Goal: Task Accomplishment & Management: Use online tool/utility

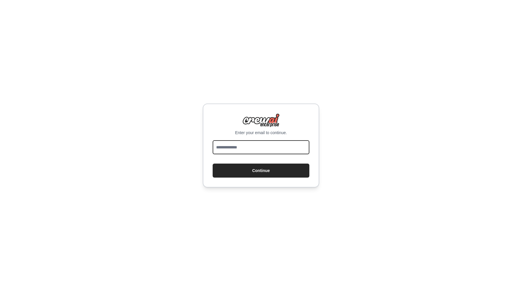
click at [272, 148] on input "email" at bounding box center [260, 147] width 97 height 14
type input "**********"
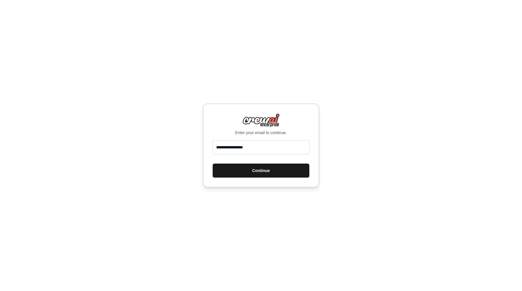
click at [275, 173] on button "Continue" at bounding box center [260, 170] width 97 height 14
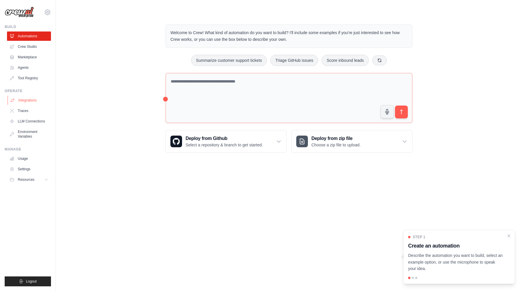
click at [31, 101] on link "Integrations" at bounding box center [30, 99] width 44 height 9
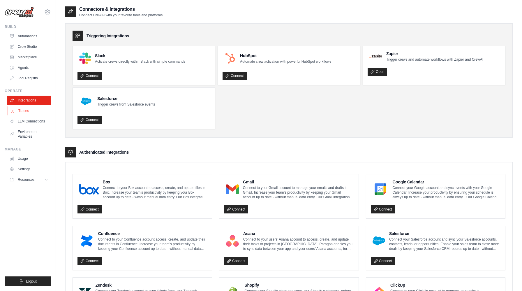
click at [22, 111] on link "Traces" at bounding box center [30, 110] width 44 height 9
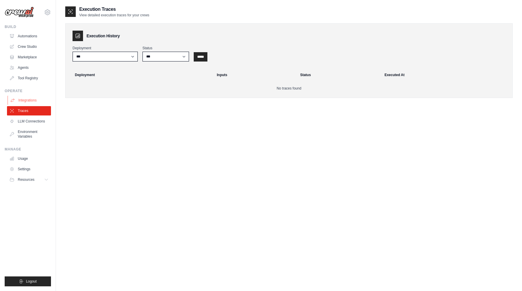
click at [27, 98] on link "Integrations" at bounding box center [30, 99] width 44 height 9
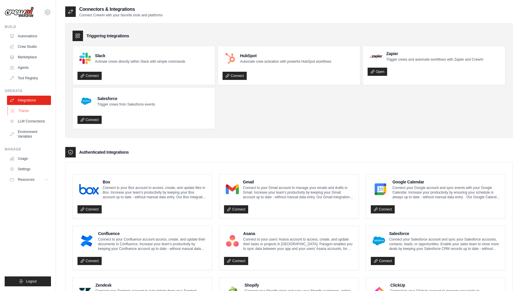
click at [25, 110] on link "Traces" at bounding box center [30, 110] width 44 height 9
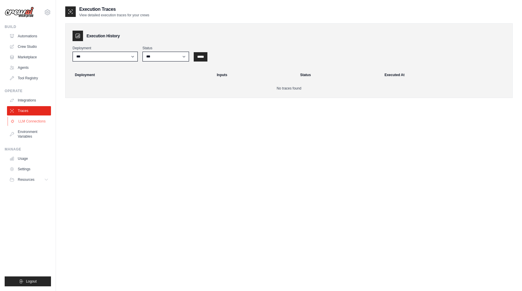
click at [32, 122] on link "LLM Connections" at bounding box center [30, 120] width 44 height 9
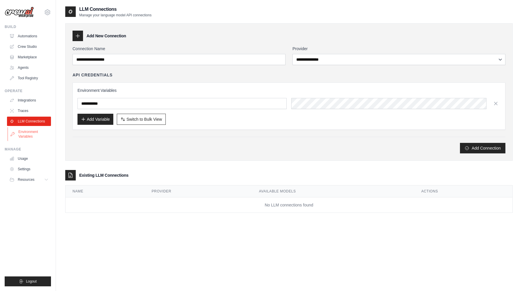
click at [33, 136] on link "Environment Variables" at bounding box center [30, 134] width 44 height 14
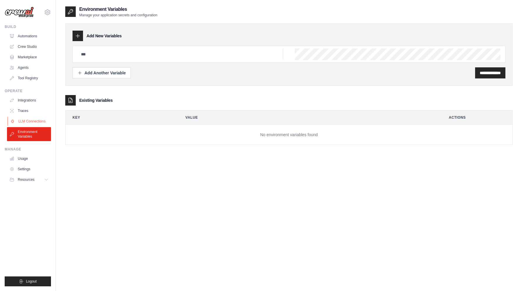
click at [34, 121] on link "LLM Connections" at bounding box center [30, 120] width 44 height 9
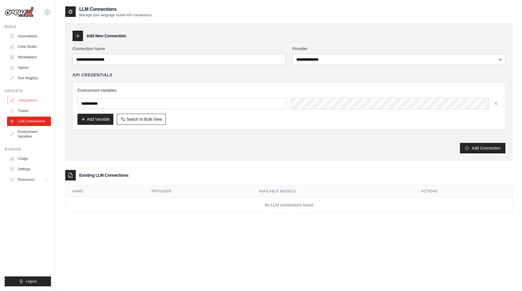
click at [30, 99] on link "Integrations" at bounding box center [30, 99] width 44 height 9
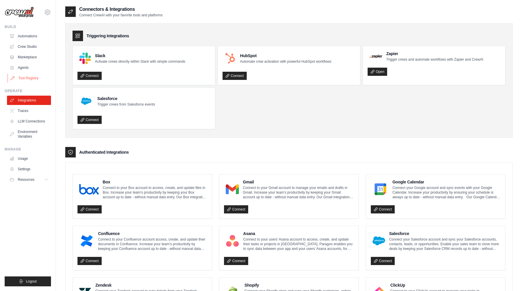
click at [30, 78] on link "Tool Registry" at bounding box center [30, 77] width 44 height 9
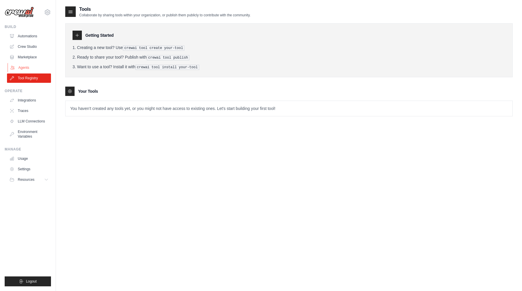
click at [24, 70] on link "Agents" at bounding box center [30, 67] width 44 height 9
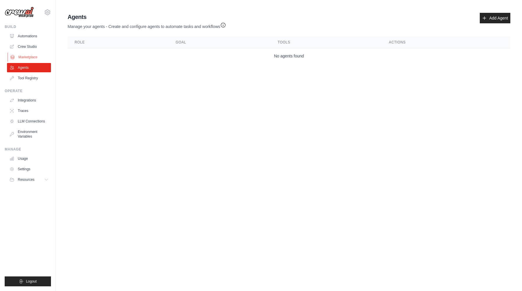
click at [26, 59] on link "Marketplace" at bounding box center [30, 56] width 44 height 9
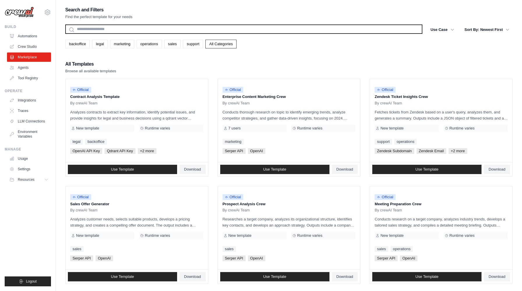
click at [175, 28] on input "text" at bounding box center [243, 28] width 357 height 9
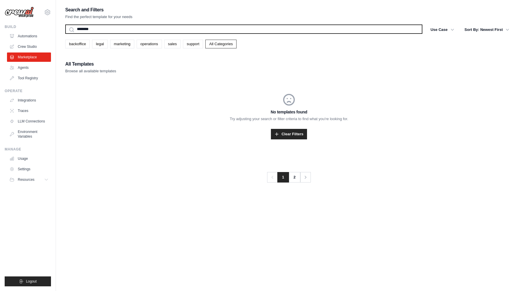
click at [114, 31] on input "********" at bounding box center [243, 28] width 357 height 9
click at [114, 29] on input "********" at bounding box center [243, 28] width 357 height 9
type input "*"
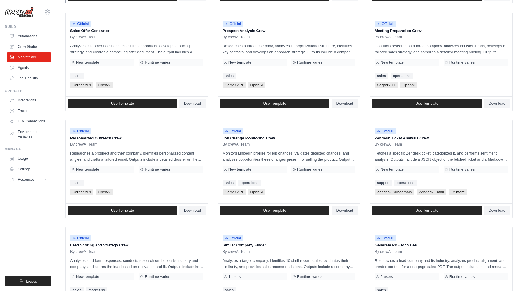
scroll to position [249, 0]
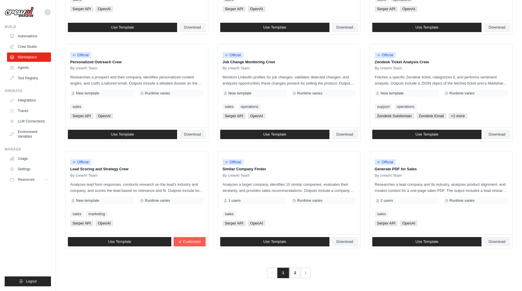
click at [297, 275] on link "2" at bounding box center [295, 272] width 12 height 10
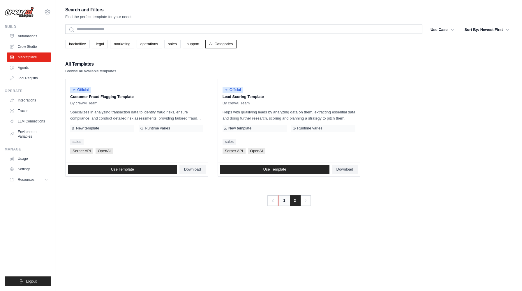
click at [284, 200] on link "1" at bounding box center [284, 200] width 12 height 10
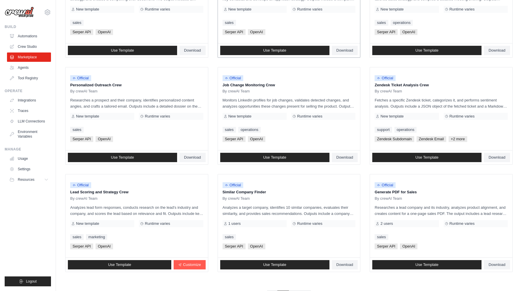
scroll to position [249, 0]
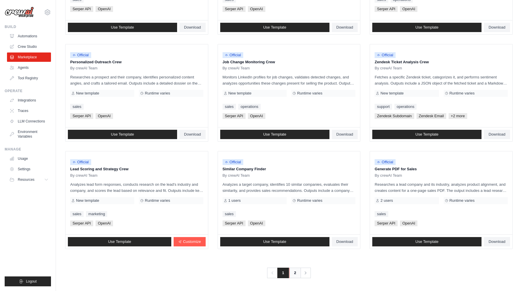
click at [294, 273] on link "2" at bounding box center [295, 272] width 12 height 10
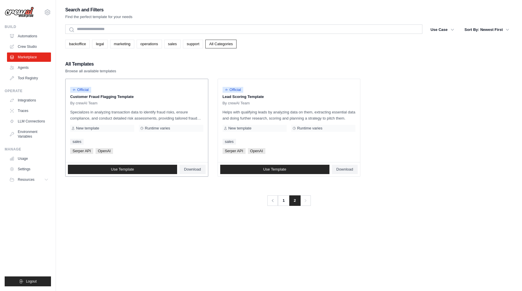
click at [131, 115] on p "Specializes in analyzing transaction data to identify fraud risks, ensure compl…" at bounding box center [136, 115] width 133 height 12
click at [168, 115] on p "Specializes in analyzing transaction data to identify fraud risks, ensure compl…" at bounding box center [136, 115] width 133 height 12
click at [95, 89] on div "Official" at bounding box center [136, 90] width 133 height 8
click at [129, 170] on span "Use Template" at bounding box center [122, 169] width 23 height 5
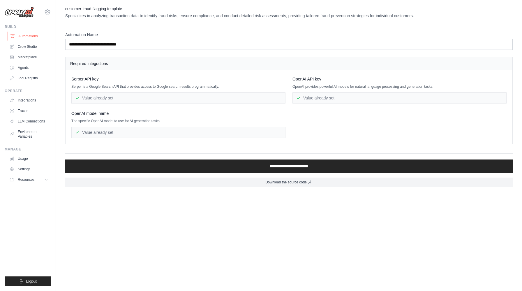
click at [31, 36] on link "Automations" at bounding box center [30, 35] width 44 height 9
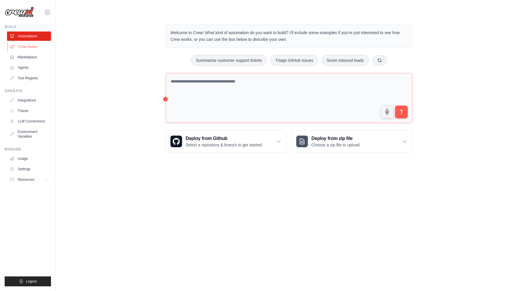
click at [31, 47] on link "Crew Studio" at bounding box center [30, 46] width 44 height 9
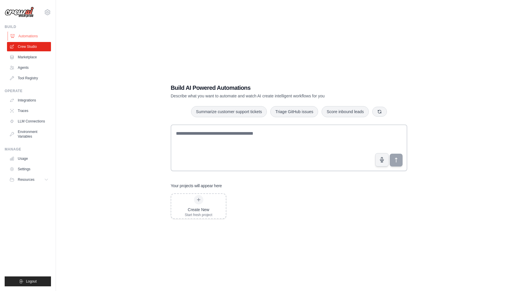
click at [34, 36] on link "Automations" at bounding box center [30, 35] width 44 height 9
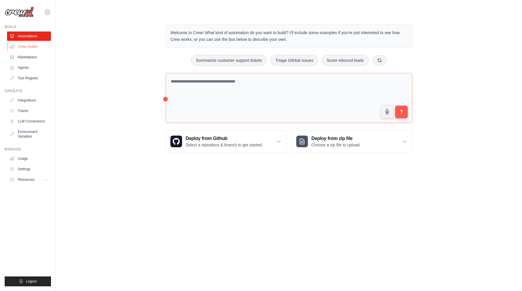
click at [35, 44] on link "Crew Studio" at bounding box center [30, 46] width 44 height 9
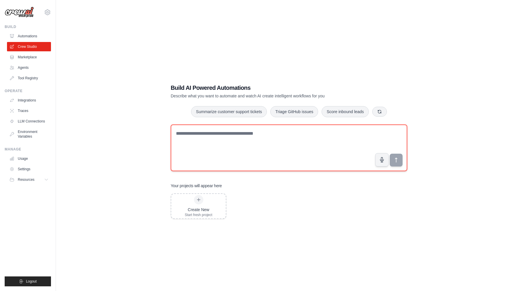
click at [282, 131] on textarea at bounding box center [289, 147] width 236 height 47
paste textarea "**********"
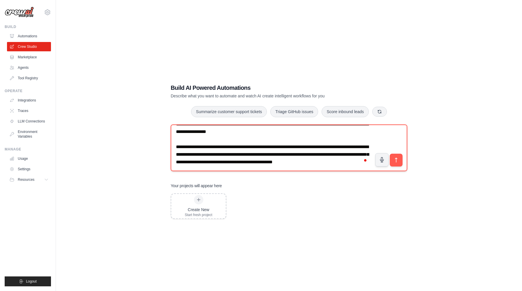
scroll to position [357, 0]
drag, startPoint x: 268, startPoint y: 161, endPoint x: 216, endPoint y: 162, distance: 52.1
click at [216, 162] on textarea "To enrich screen reader interactions, please activate Accessibility in Grammarl…" at bounding box center [289, 147] width 236 height 47
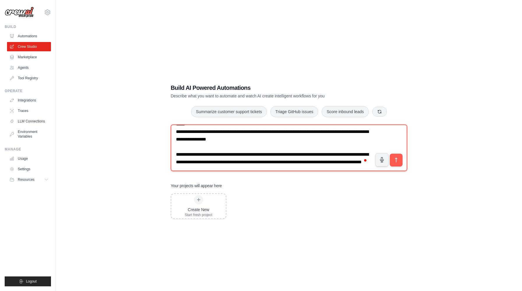
scroll to position [318, 0]
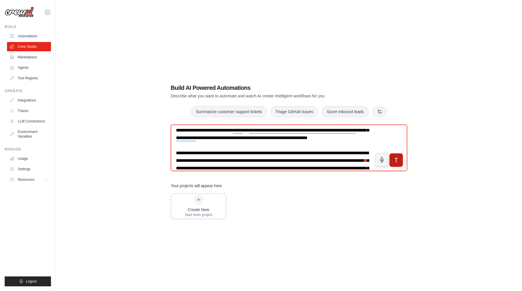
type textarea "**********"
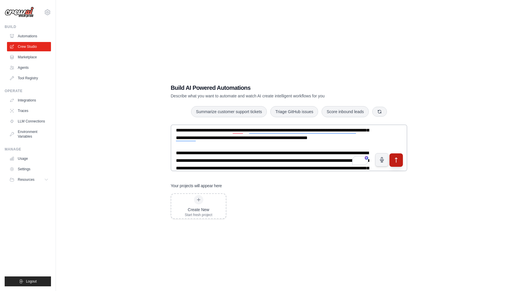
click at [394, 162] on icon "submit" at bounding box center [396, 160] width 6 height 6
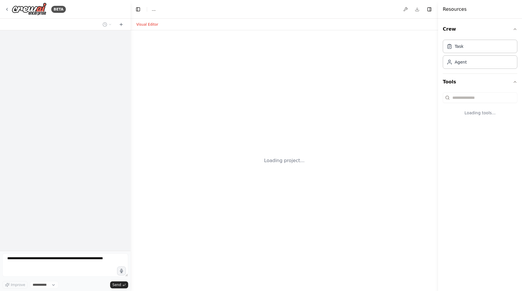
select select "****"
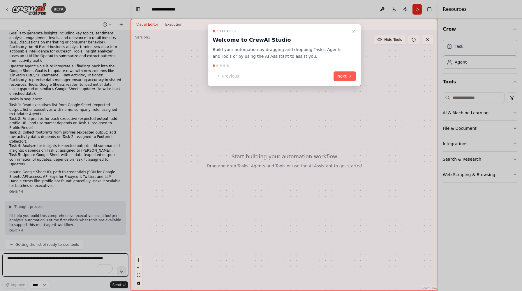
scroll to position [138, 0]
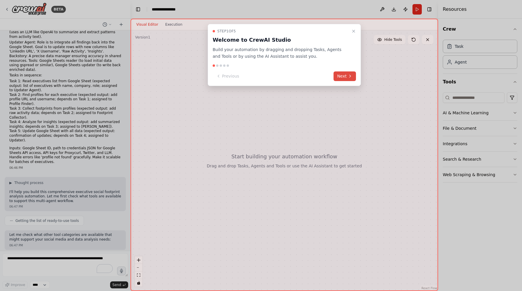
click at [341, 77] on button "Next" at bounding box center [344, 76] width 22 height 10
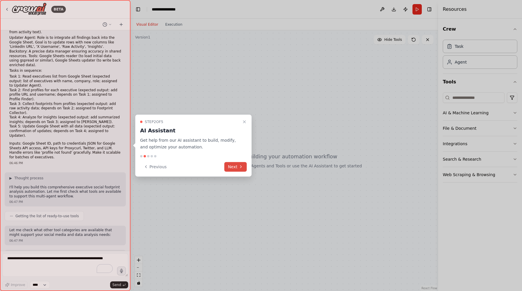
click at [233, 167] on button "Next" at bounding box center [235, 167] width 22 height 10
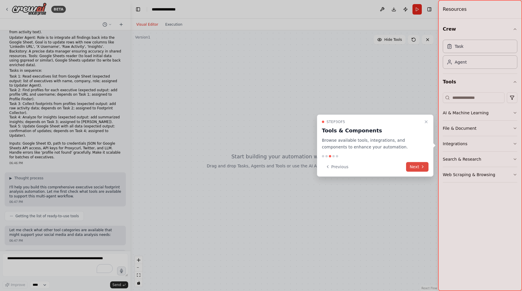
click at [420, 166] on icon at bounding box center [422, 166] width 5 height 5
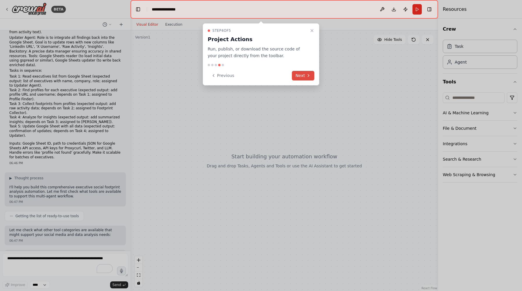
click at [308, 75] on icon at bounding box center [308, 75] width 5 height 5
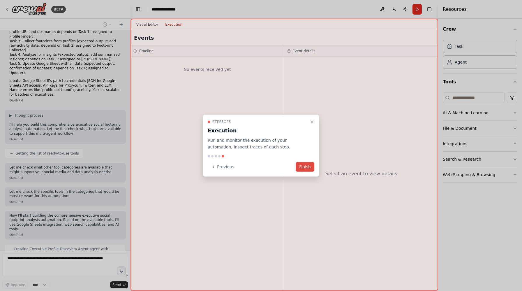
scroll to position [229, 0]
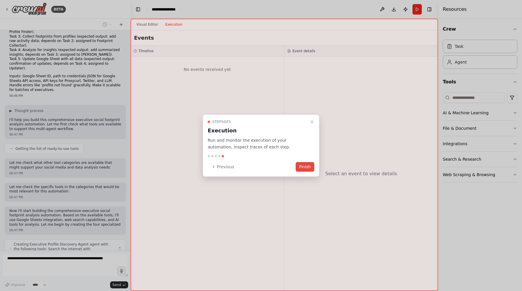
click at [304, 168] on button "Finish" at bounding box center [304, 167] width 19 height 10
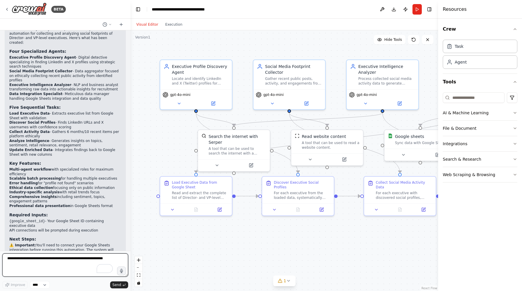
scroll to position [751, 0]
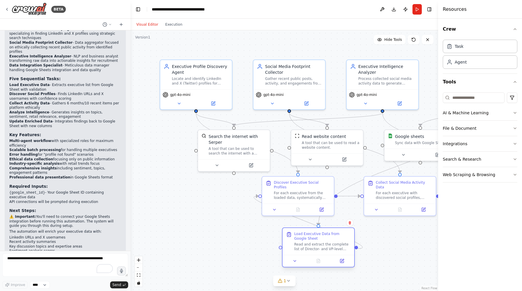
drag, startPoint x: 207, startPoint y: 183, endPoint x: 335, endPoint y: 233, distance: 137.5
click at [335, 233] on div "Load Executive Data from Google Sheet" at bounding box center [322, 235] width 56 height 9
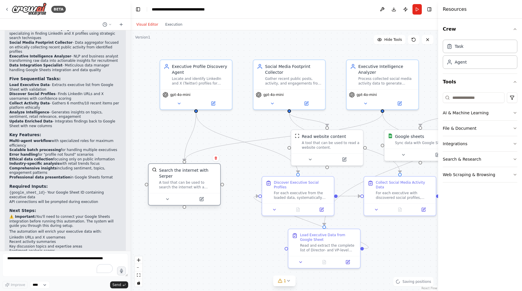
drag, startPoint x: 248, startPoint y: 137, endPoint x: 198, endPoint y: 173, distance: 61.9
click at [198, 173] on div "Search the internet with Serper" at bounding box center [188, 173] width 58 height 12
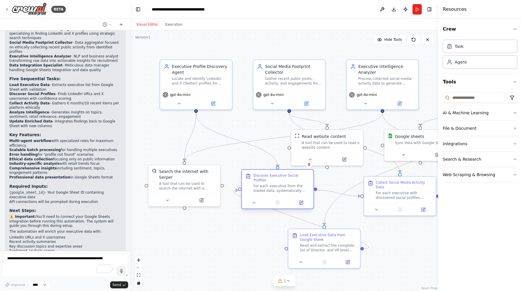
drag, startPoint x: 300, startPoint y: 186, endPoint x: 277, endPoint y: 183, distance: 23.3
click at [277, 183] on div "Discover Executive Social Profiles For each executive from the loaded data, sys…" at bounding box center [281, 183] width 56 height 20
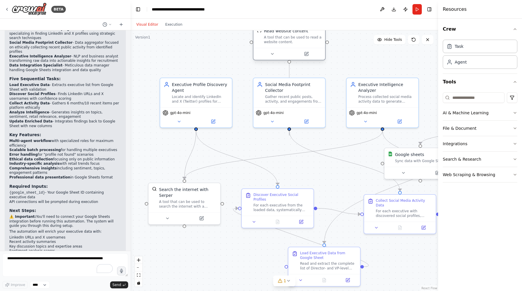
drag, startPoint x: 330, startPoint y: 139, endPoint x: 289, endPoint y: 36, distance: 110.3
click at [289, 36] on div "Read website content A tool that can be used to read a website content." at bounding box center [293, 36] width 58 height 16
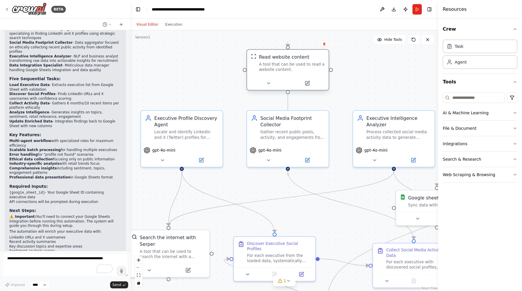
drag, startPoint x: 291, startPoint y: 39, endPoint x: 290, endPoint y: 69, distance: 30.0
click at [290, 69] on div "A tool that can be used to read a website content." at bounding box center [291, 67] width 65 height 10
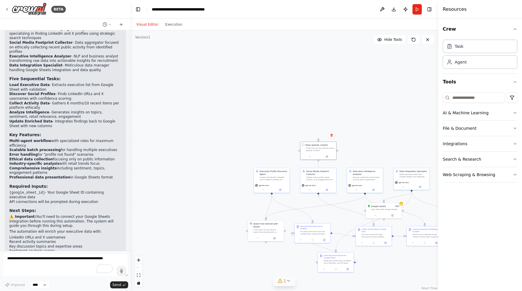
click at [289, 281] on icon at bounding box center [288, 280] width 5 height 5
click at [345, 266] on button at bounding box center [348, 265] width 10 height 7
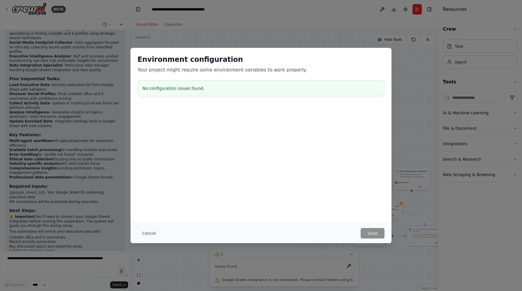
click at [201, 89] on h3 "No configuration issues found." at bounding box center [260, 88] width 237 height 6
click at [317, 43] on div "Environment configuration Your project might require some environment variables…" at bounding box center [261, 145] width 522 height 291
click at [410, 162] on div "Environment configuration Your project might require some environment variables…" at bounding box center [261, 145] width 522 height 291
click at [149, 236] on button "Cancel" at bounding box center [148, 233] width 23 height 10
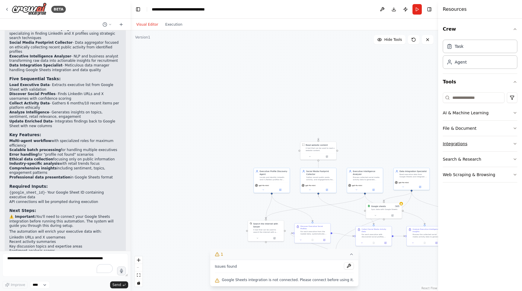
click at [461, 144] on button "Integrations" at bounding box center [479, 143] width 75 height 15
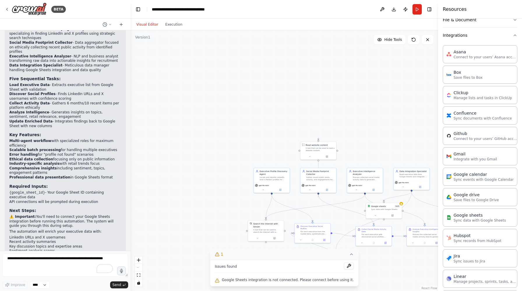
scroll to position [109, 0]
click at [488, 215] on div "Google sheets" at bounding box center [479, 214] width 52 height 6
click at [473, 216] on div "Google sheets" at bounding box center [479, 214] width 52 height 6
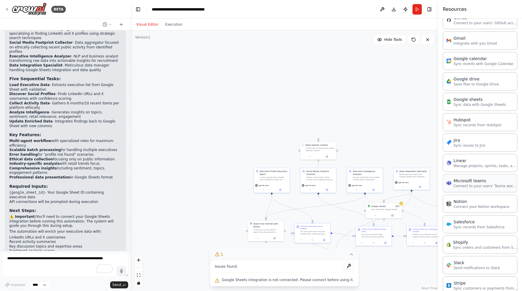
scroll to position [223, 0]
click at [469, 107] on p "Sync data with Google Sheets" at bounding box center [479, 105] width 52 height 5
click at [470, 101] on div "Google sheets" at bounding box center [479, 100] width 52 height 6
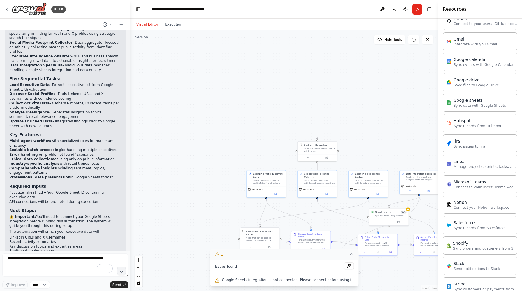
click at [349, 255] on icon at bounding box center [351, 254] width 5 height 5
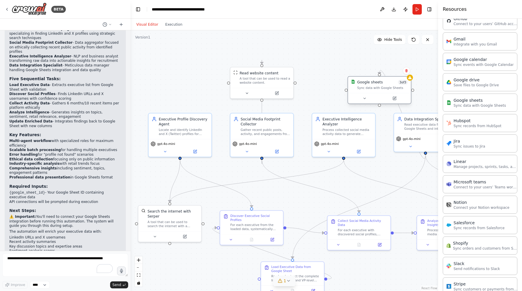
drag, startPoint x: 390, startPoint y: 185, endPoint x: 391, endPoint y: 89, distance: 96.4
click at [391, 89] on div "Sync data with Google Sheets" at bounding box center [382, 88] width 51 height 4
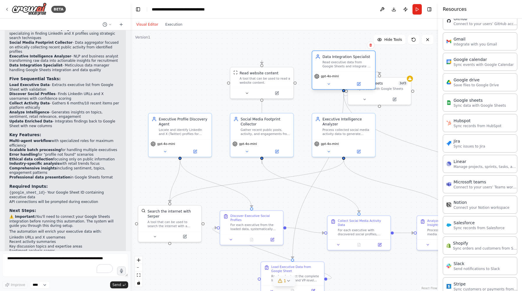
drag, startPoint x: 410, startPoint y: 131, endPoint x: 327, endPoint y: 71, distance: 102.7
click at [327, 71] on div "Data Integration Specialist Read executive data from Google Sheets and integrat…" at bounding box center [343, 61] width 63 height 20
drag, startPoint x: 389, startPoint y: 88, endPoint x: 419, endPoint y: 109, distance: 37.0
click at [419, 109] on div "Sync data with Google Sheets" at bounding box center [413, 108] width 51 height 4
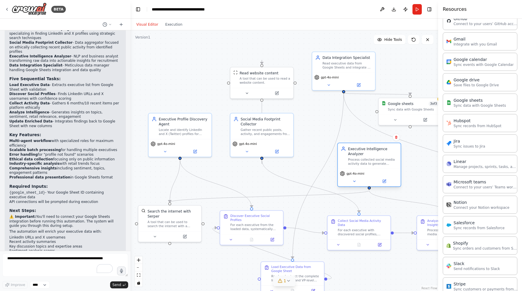
drag, startPoint x: 349, startPoint y: 115, endPoint x: 376, endPoint y: 148, distance: 42.4
click at [376, 148] on div "Executive Intelligence Analyzer" at bounding box center [372, 151] width 49 height 10
click at [352, 231] on div "Collect Social Media Activity Data For each executive with discovered social pr…" at bounding box center [359, 231] width 64 height 35
drag, startPoint x: 264, startPoint y: 227, endPoint x: 289, endPoint y: 222, distance: 25.5
click at [289, 222] on div "For each executive from the loaded data, systematically search for and identify…" at bounding box center [280, 221] width 49 height 8
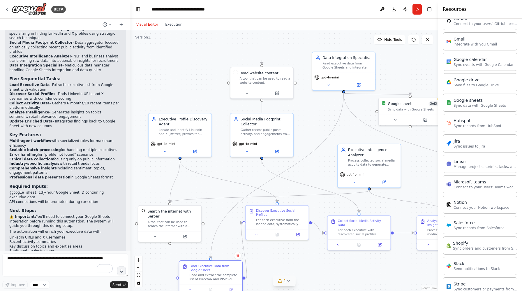
drag, startPoint x: 304, startPoint y: 272, endPoint x: 222, endPoint y: 270, distance: 83.0
click at [222, 270] on div "Load Executive Data from Google Sheet Read and extract the complete list of Dir…" at bounding box center [213, 271] width 49 height 17
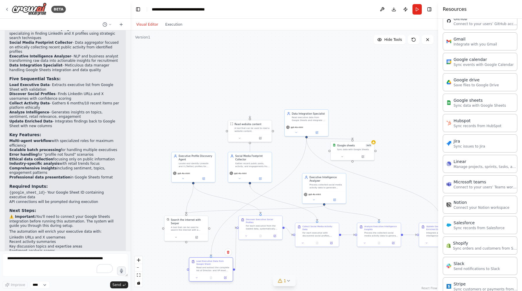
drag, startPoint x: 223, startPoint y: 283, endPoint x: 221, endPoint y: 274, distance: 9.3
click at [221, 274] on div "Load Executive Data from Google Sheet Read and extract the complete list of Dir…" at bounding box center [211, 269] width 44 height 24
drag, startPoint x: 360, startPoint y: 148, endPoint x: 390, endPoint y: 155, distance: 30.7
click at [390, 155] on div "Sync data with Google Sheets" at bounding box center [382, 155] width 35 height 3
drag, startPoint x: 428, startPoint y: 236, endPoint x: 422, endPoint y: 237, distance: 5.9
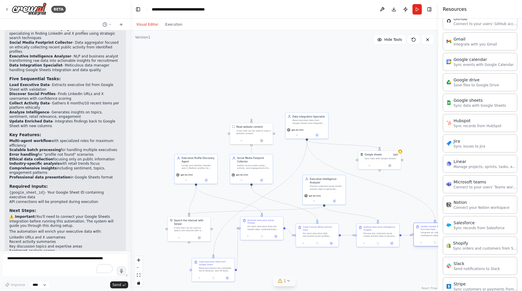
click at [422, 237] on div "Update Google Sheet with Enriched Data Integrate all collected intelligence bac…" at bounding box center [434, 231] width 42 height 16
click at [474, 207] on p "Connect your Notion workspace" at bounding box center [481, 207] width 56 height 5
click at [489, 200] on div "Notion" at bounding box center [481, 202] width 56 height 6
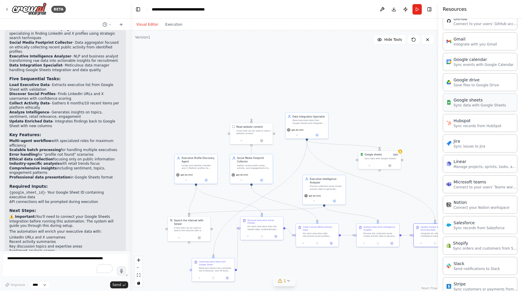
click at [479, 105] on p "Sync data with Google Sheets" at bounding box center [479, 105] width 52 height 5
click at [483, 79] on div "Google drive" at bounding box center [475, 80] width 45 height 6
click at [138, 10] on button "Toggle Left Sidebar" at bounding box center [138, 9] width 8 height 8
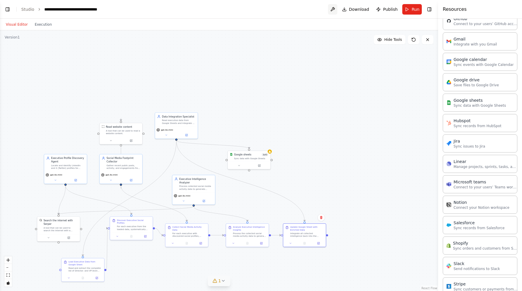
click at [334, 9] on button at bounding box center [332, 9] width 9 height 10
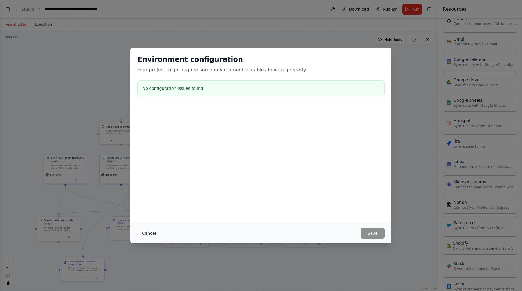
click at [147, 231] on button "Cancel" at bounding box center [148, 233] width 23 height 10
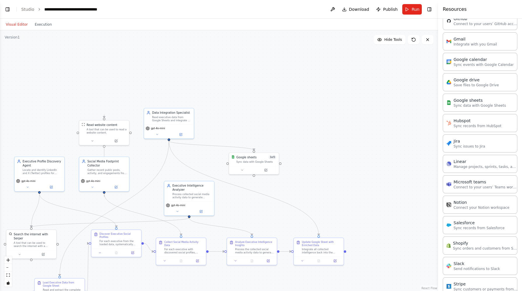
click at [247, 131] on div ".deletable-edge-delete-btn { width: 20px; height: 20px; border: 0px solid #ffff…" at bounding box center [219, 160] width 438 height 260
drag, startPoint x: 314, startPoint y: 243, endPoint x: 368, endPoint y: 237, distance: 54.7
click at [368, 237] on div "Update Google Sheet with Enriched Data" at bounding box center [377, 238] width 39 height 6
drag, startPoint x: 259, startPoint y: 167, endPoint x: 336, endPoint y: 172, distance: 77.0
click at [336, 172] on button at bounding box center [342, 173] width 23 height 5
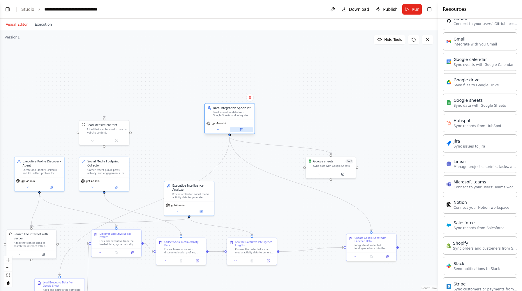
drag, startPoint x: 184, startPoint y: 130, endPoint x: 245, endPoint y: 127, distance: 61.2
click at [245, 127] on div "gpt-4o-mini" at bounding box center [230, 126] width 50 height 14
drag, startPoint x: 255, startPoint y: 248, endPoint x: 307, endPoint y: 245, distance: 52.2
click at [307, 245] on div "Process the collected social media activity data to generate comprehensive busi…" at bounding box center [305, 245] width 39 height 6
drag, startPoint x: 192, startPoint y: 247, endPoint x: 237, endPoint y: 245, distance: 44.3
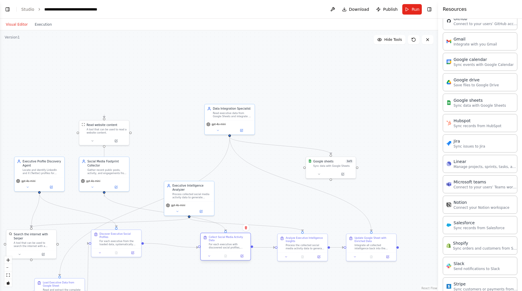
click at [237, 245] on div "For each executive with discovered social profiles, collect their recent public…" at bounding box center [228, 245] width 39 height 6
drag, startPoint x: 130, startPoint y: 238, endPoint x: 160, endPoint y: 244, distance: 29.9
click at [160, 244] on div "For each executive from the loaded data, systematically search for and identify…" at bounding box center [147, 245] width 39 height 6
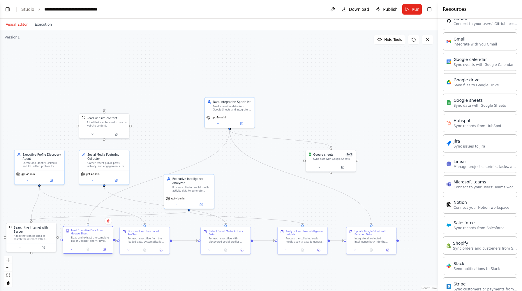
drag, startPoint x: 77, startPoint y: 285, endPoint x: 106, endPoint y: 234, distance: 59.0
click at [106, 234] on div "Load Executive Data from Google Sheet" at bounding box center [90, 232] width 39 height 6
drag, startPoint x: 139, startPoint y: 236, endPoint x: 153, endPoint y: 236, distance: 13.7
click at [153, 236] on div "For each executive from the loaded data, systematically search for and identify…" at bounding box center [159, 239] width 39 height 6
drag, startPoint x: 98, startPoint y: 238, endPoint x: 102, endPoint y: 237, distance: 4.7
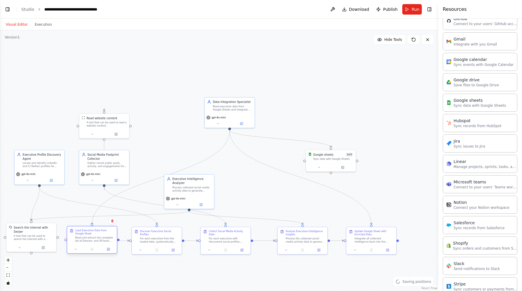
click at [102, 237] on div "Read and extract the complete list of Director- and VP-level executives from th…" at bounding box center [94, 239] width 39 height 6
drag, startPoint x: 47, startPoint y: 231, endPoint x: 49, endPoint y: 235, distance: 4.8
click at [49, 235] on div "Search the internet with Serper" at bounding box center [38, 233] width 40 height 8
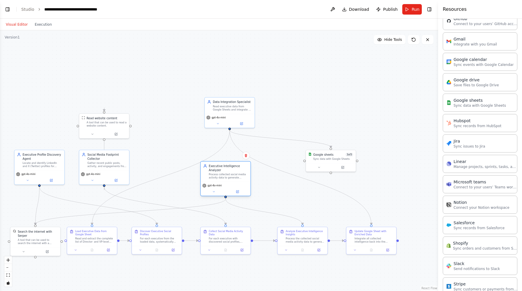
drag, startPoint x: 203, startPoint y: 190, endPoint x: 241, endPoint y: 178, distance: 40.0
click at [241, 178] on div "Process collected social media activity data to generate comprehensive insights…" at bounding box center [228, 176] width 39 height 6
drag, startPoint x: 112, startPoint y: 123, endPoint x: 114, endPoint y: 108, distance: 14.3
click at [114, 108] on div "A tool that can be used to read a website content." at bounding box center [106, 107] width 40 height 6
drag, startPoint x: 111, startPoint y: 157, endPoint x: 115, endPoint y: 156, distance: 4.0
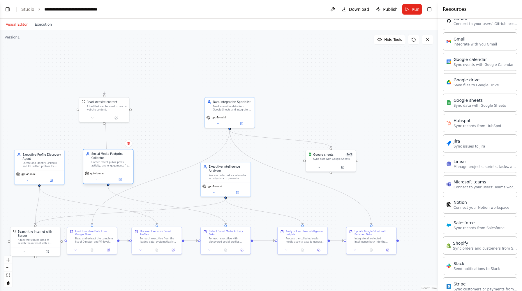
click at [115, 156] on div "Social Media Footprint Collector" at bounding box center [110, 156] width 39 height 8
drag, startPoint x: 215, startPoint y: 169, endPoint x: 217, endPoint y: 157, distance: 11.5
click at [217, 157] on div "Executive Intelligence Analyzer" at bounding box center [228, 156] width 39 height 8
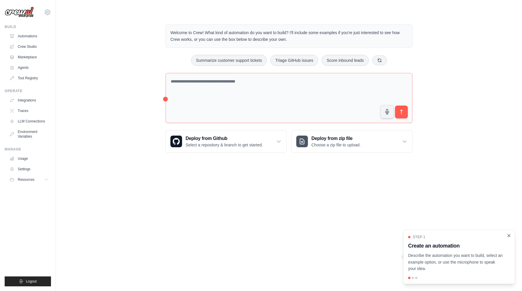
click at [509, 235] on icon "Close walkthrough" at bounding box center [508, 235] width 5 height 5
click at [36, 36] on link "Automations" at bounding box center [30, 35] width 44 height 9
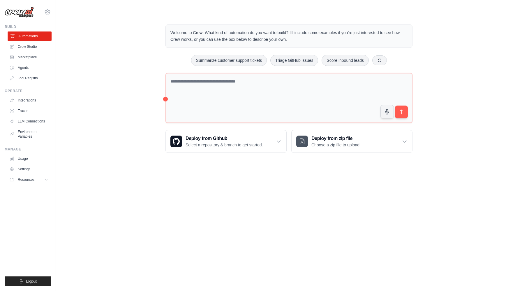
click at [32, 34] on link "Automations" at bounding box center [30, 35] width 44 height 9
click at [35, 36] on link "Automations" at bounding box center [30, 35] width 44 height 9
click at [30, 46] on link "Crew Studio" at bounding box center [30, 46] width 44 height 9
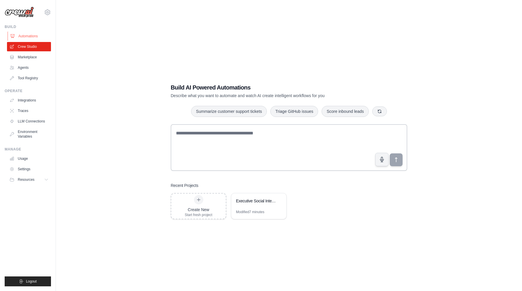
click at [33, 37] on link "Automations" at bounding box center [30, 35] width 44 height 9
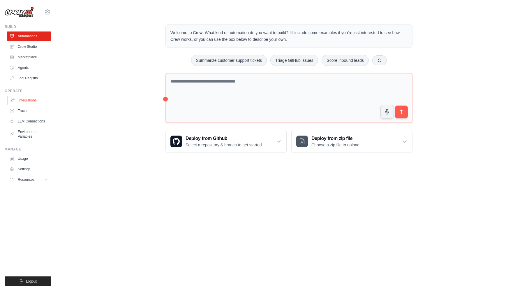
click at [31, 99] on link "Integrations" at bounding box center [30, 99] width 44 height 9
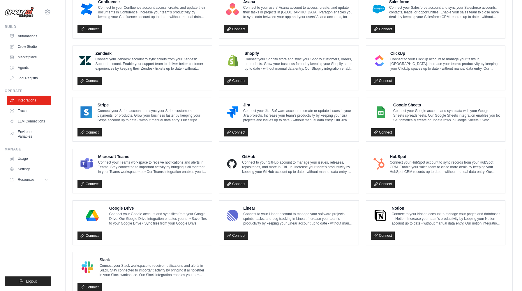
scroll to position [254, 0]
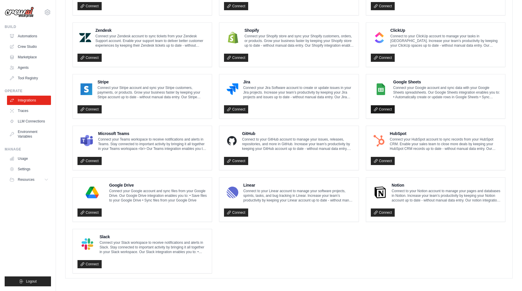
click at [386, 108] on link "Connect" at bounding box center [383, 109] width 24 height 8
click at [98, 210] on link "Connect" at bounding box center [89, 212] width 24 height 8
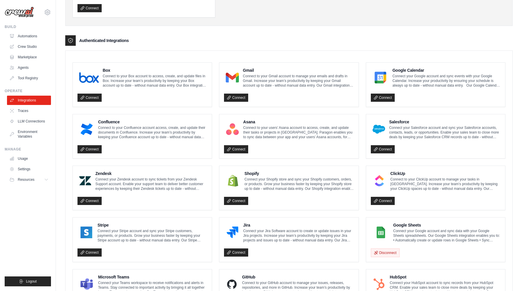
scroll to position [130, 0]
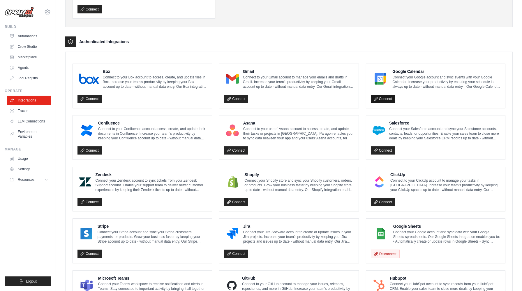
click at [387, 100] on link "Connect" at bounding box center [383, 99] width 24 height 8
click at [243, 101] on link "Connect" at bounding box center [236, 99] width 24 height 8
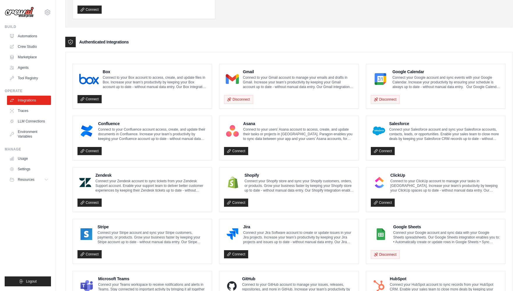
click at [268, 84] on p "Connect to your Gmail account to manage your emails and drafts in Gmail. Increa…" at bounding box center [298, 82] width 111 height 14
click at [236, 79] on img at bounding box center [232, 79] width 13 height 12
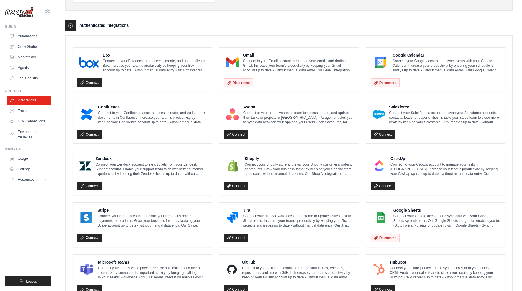
scroll to position [142, 0]
